Goal: Check status: Check status

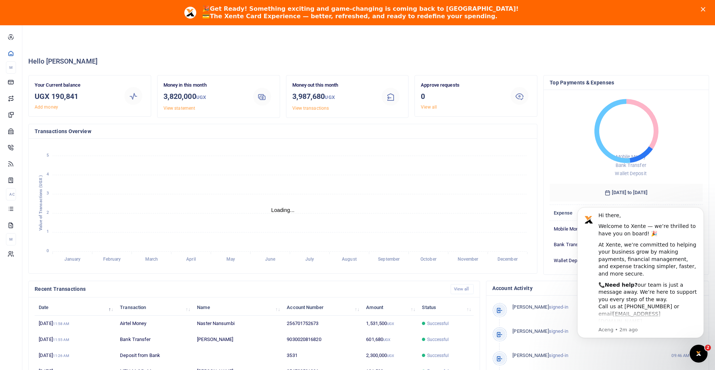
click at [705, 9] on icon "Close" at bounding box center [703, 9] width 4 height 4
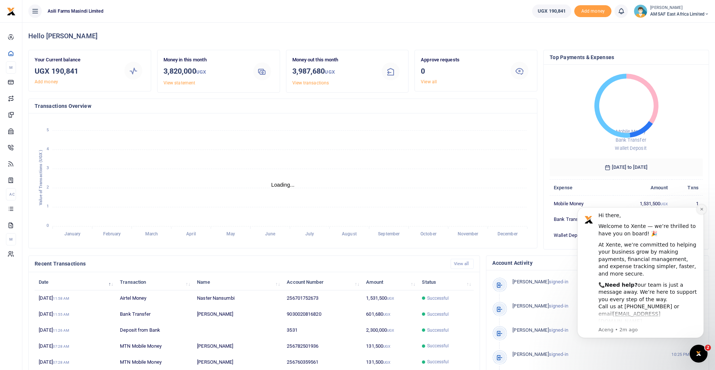
click at [702, 211] on icon "Dismiss notification" at bounding box center [702, 209] width 4 height 4
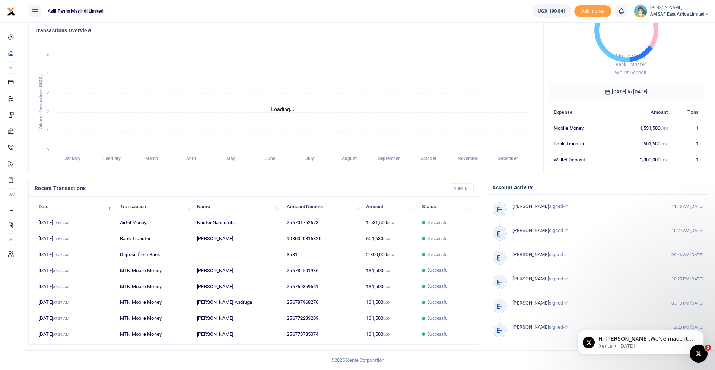
scroll to position [123, 496]
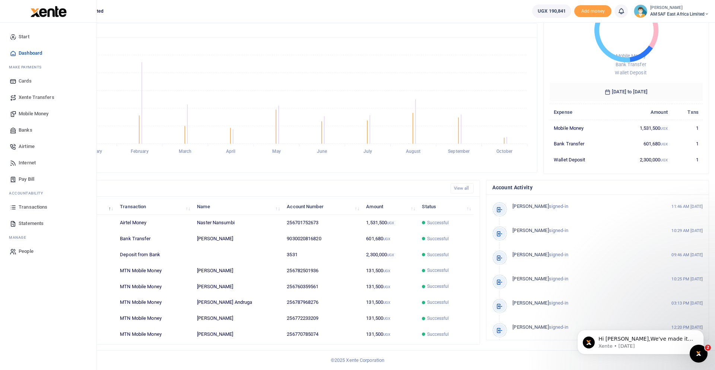
click at [39, 114] on span "Mobile Money" at bounding box center [34, 113] width 30 height 7
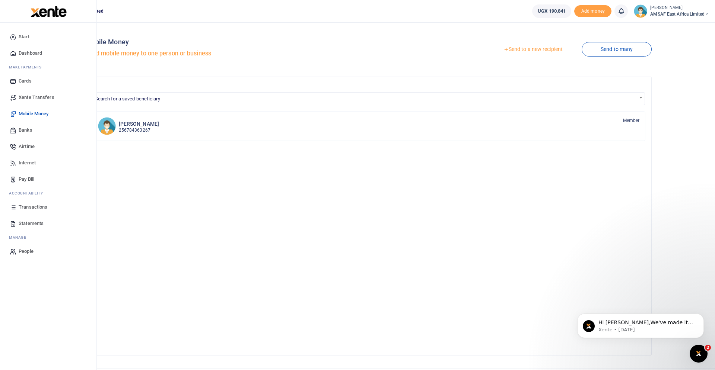
click at [36, 208] on span "Transactions" at bounding box center [33, 207] width 29 height 7
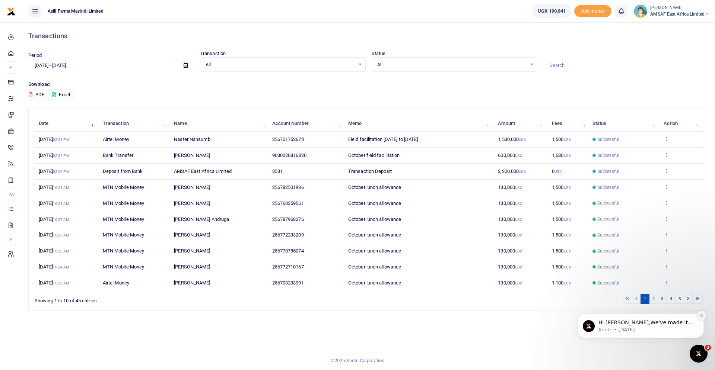
click at [702, 314] on button "Dismiss notification" at bounding box center [702, 316] width 10 height 10
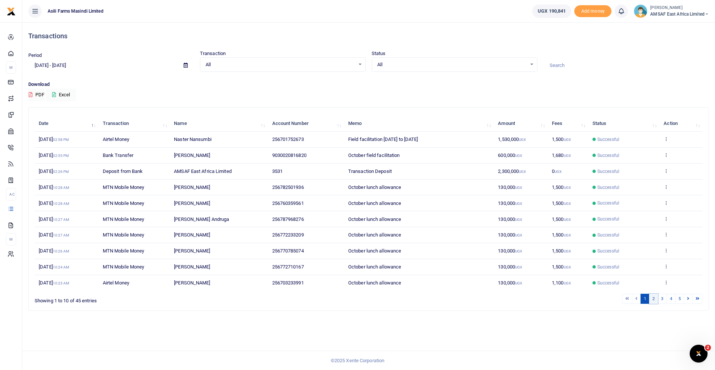
click at [654, 301] on link "2" at bounding box center [653, 299] width 9 height 10
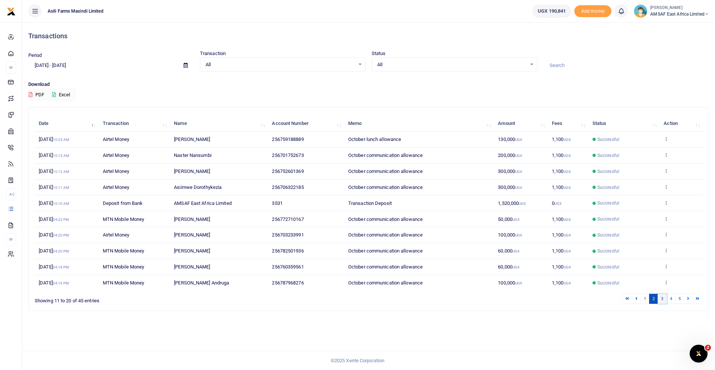
click at [661, 301] on link "3" at bounding box center [662, 299] width 9 height 10
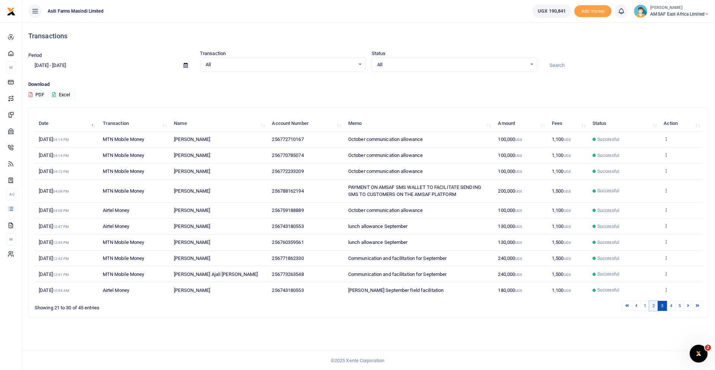
click at [652, 307] on link "2" at bounding box center [653, 306] width 9 height 10
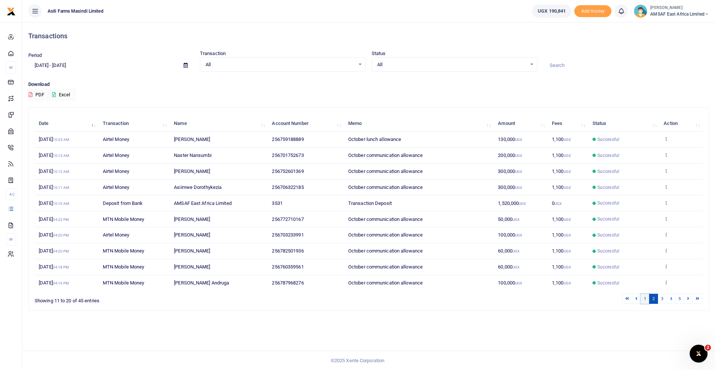
click at [643, 299] on link "1" at bounding box center [644, 299] width 9 height 10
